Goal: Information Seeking & Learning: Learn about a topic

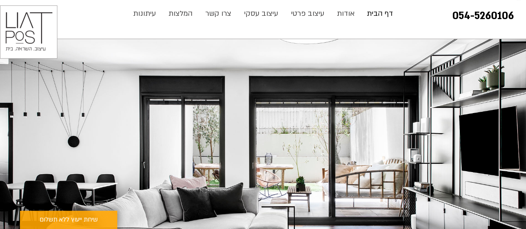
scroll to position [42, 0]
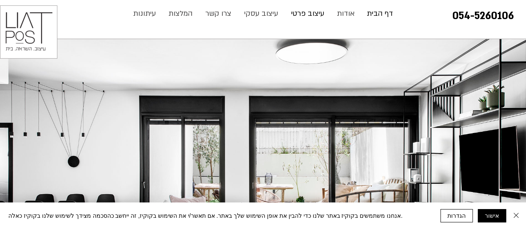
click at [315, 15] on p "עיצוב פרטי" at bounding box center [308, 13] width 42 height 17
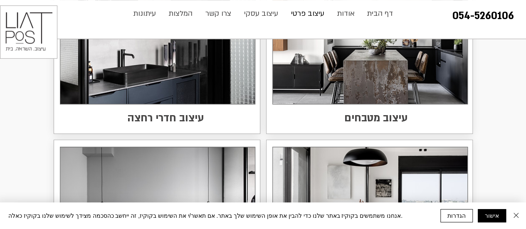
scroll to position [1828, 0]
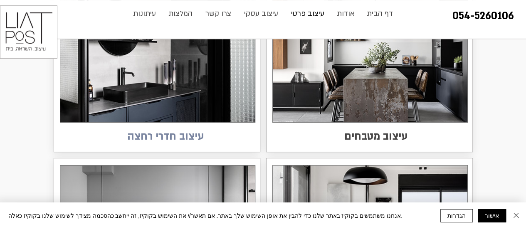
click at [157, 137] on span "עיצוב חדרי רחצה" at bounding box center [165, 136] width 76 height 16
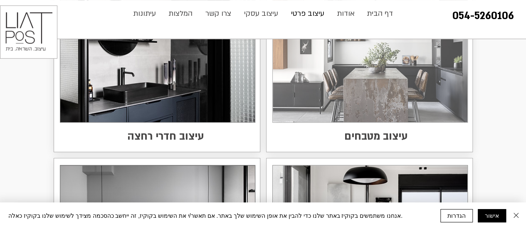
click at [401, 99] on img at bounding box center [370, 52] width 194 height 139
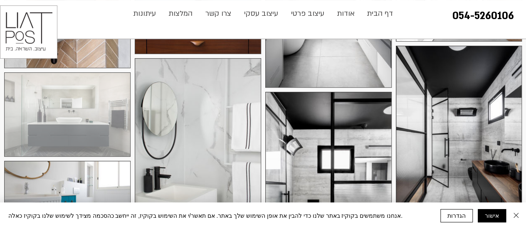
scroll to position [1704, 0]
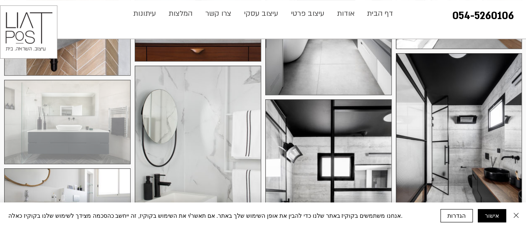
click at [104, 108] on div at bounding box center [67, 122] width 126 height 84
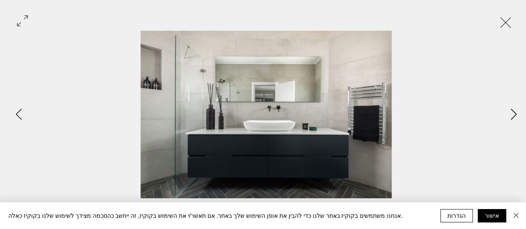
click at [510, 117] on icon "Next Item" at bounding box center [513, 113] width 6 height 11
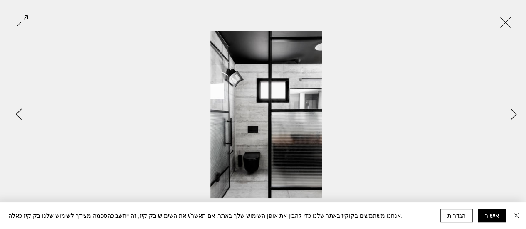
click at [513, 20] on button "Exit expand mode" at bounding box center [505, 21] width 16 height 18
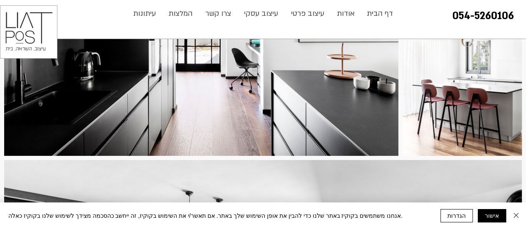
scroll to position [1496, 0]
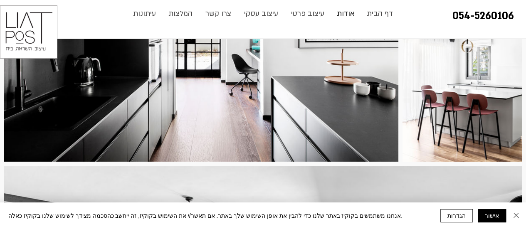
click at [342, 12] on p "אודות" at bounding box center [345, 13] width 26 height 17
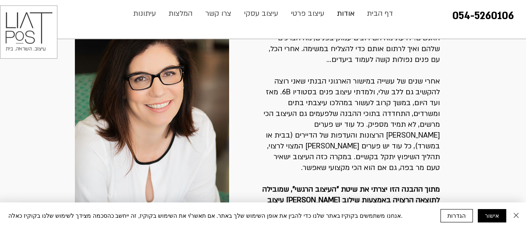
scroll to position [101, 0]
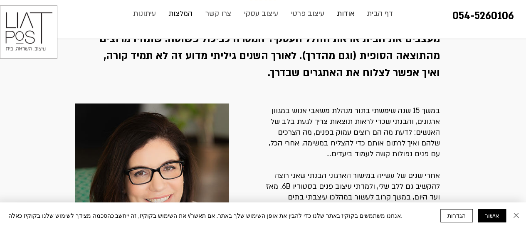
click at [184, 10] on p "המלצות" at bounding box center [180, 13] width 32 height 17
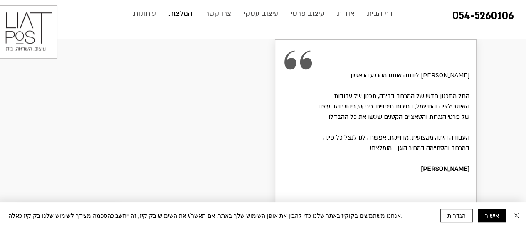
scroll to position [1870, 0]
